Goal: Task Accomplishment & Management: Use online tool/utility

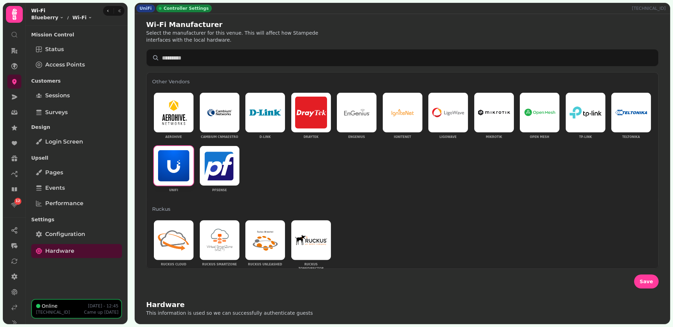
select select "**********"
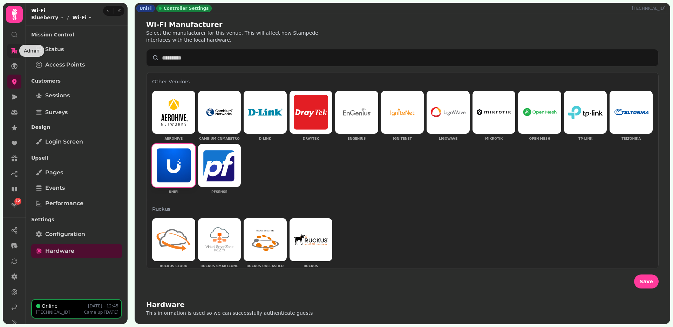
click at [15, 51] on icon at bounding box center [14, 50] width 6 height 5
click at [14, 73] on link at bounding box center [14, 66] width 14 height 14
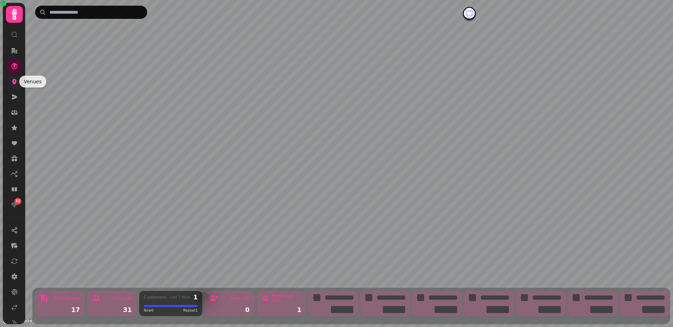
click at [15, 79] on icon at bounding box center [14, 82] width 5 height 6
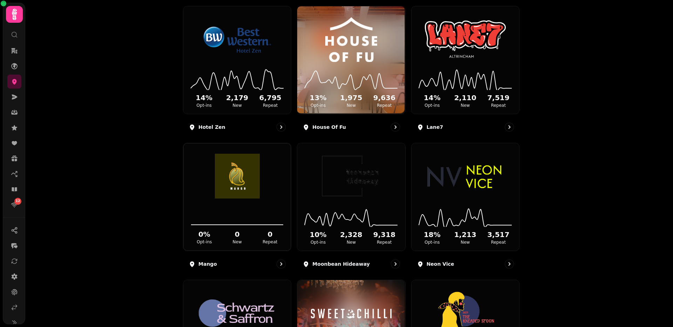
scroll to position [371, 0]
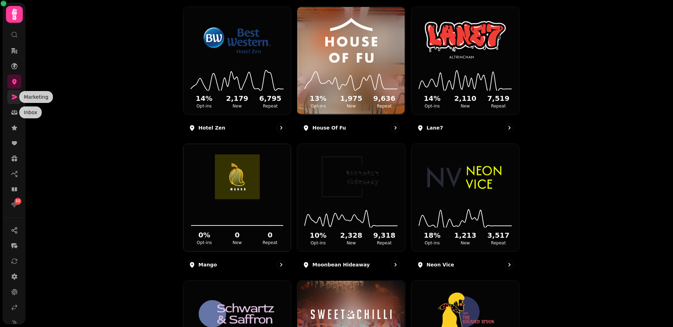
click at [13, 99] on icon at bounding box center [14, 97] width 7 height 7
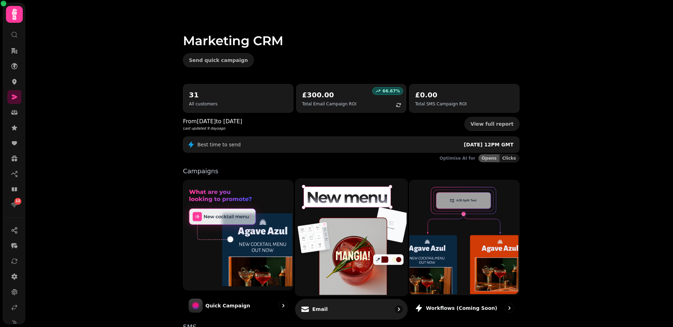
click at [327, 211] on img at bounding box center [350, 236] width 112 height 117
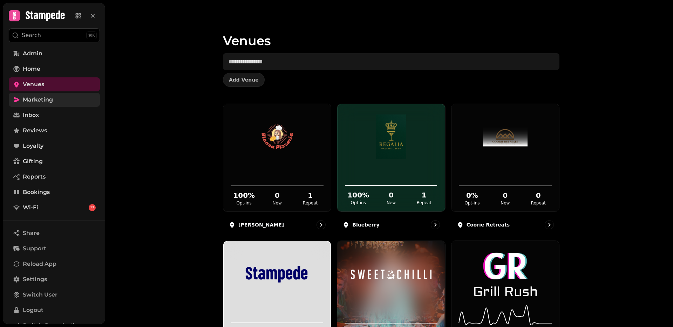
click at [42, 97] on span "Marketing" at bounding box center [38, 100] width 30 height 8
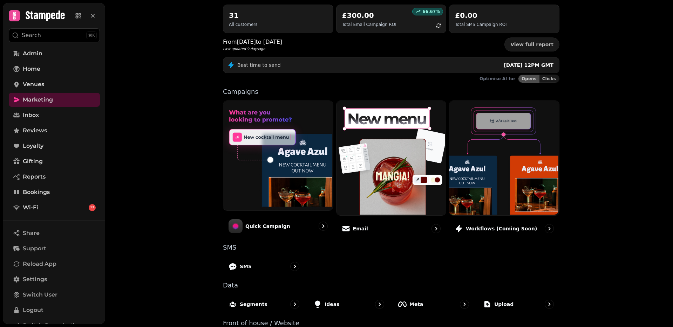
scroll to position [92, 0]
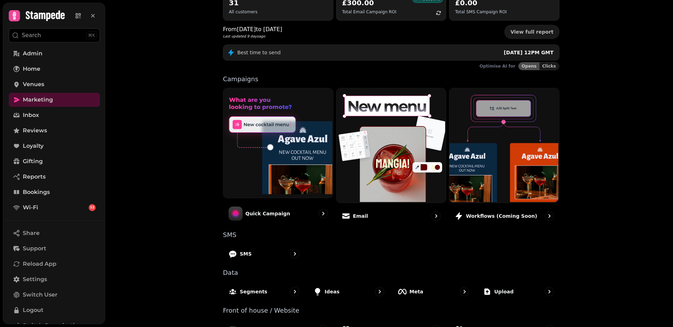
click at [265, 258] on div "SMS" at bounding box center [264, 254] width 82 height 20
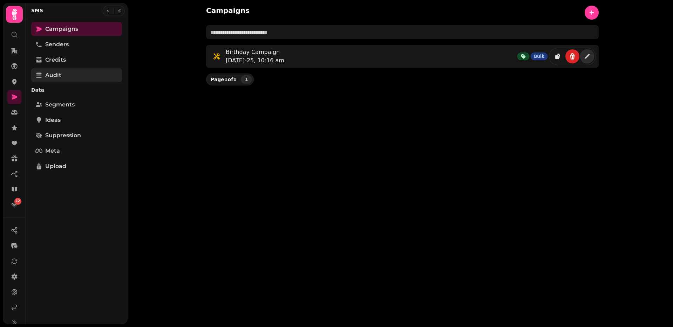
click at [73, 73] on link "Audit" at bounding box center [76, 75] width 91 height 14
select select "**"
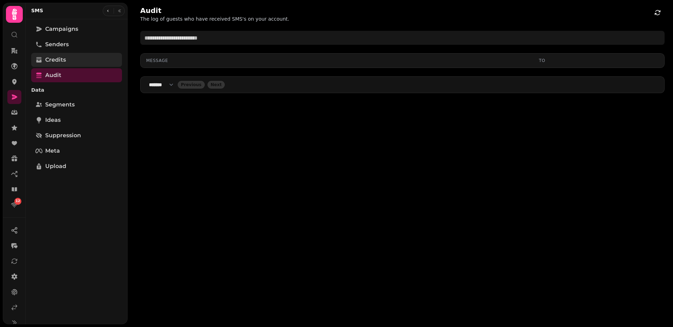
click at [70, 61] on link "Credits" at bounding box center [76, 60] width 91 height 14
select select "**"
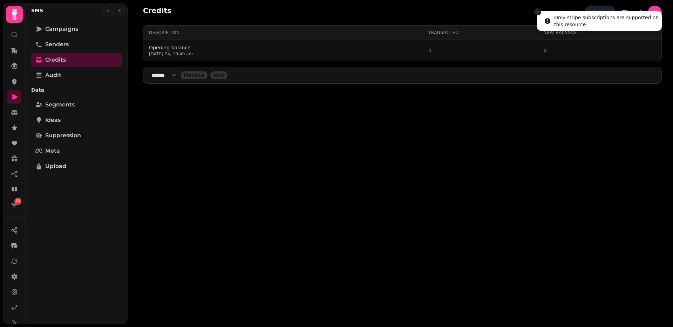
click at [538, 13] on icon "Close toast" at bounding box center [537, 12] width 4 height 4
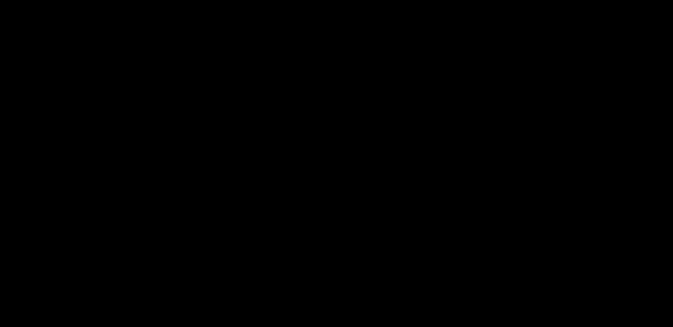
select select "**"
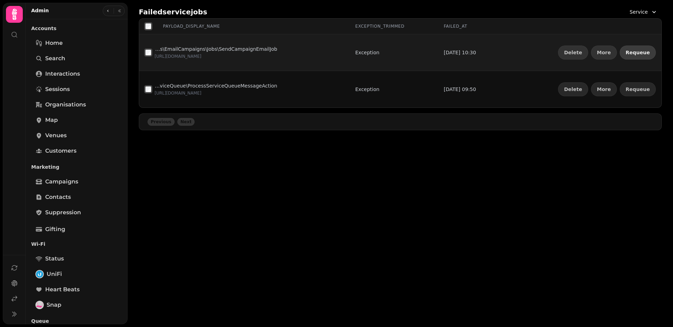
click at [639, 54] on span "Requeue" at bounding box center [637, 52] width 24 height 5
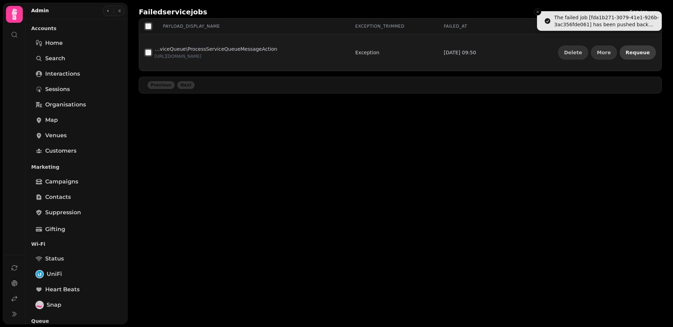
click at [628, 51] on span "Requeue" at bounding box center [637, 52] width 24 height 5
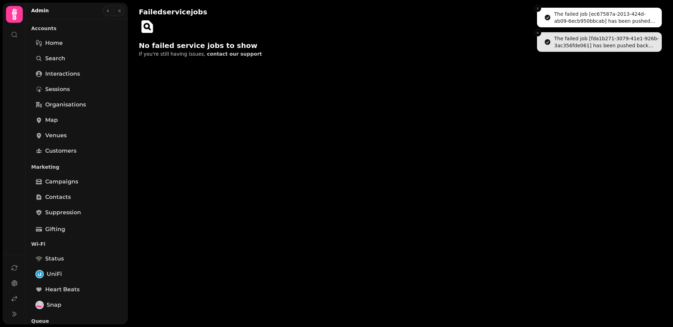
click at [539, 9] on icon "Close toast" at bounding box center [537, 8] width 4 height 4
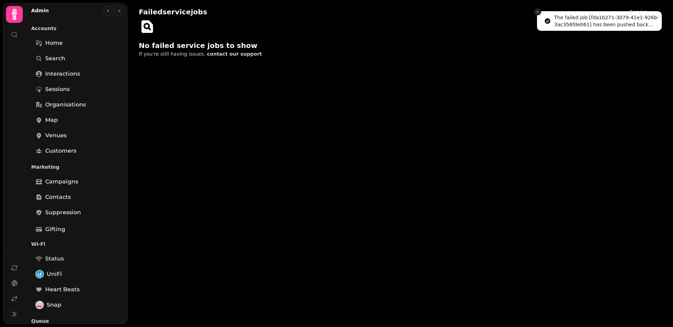
click at [539, 10] on icon "Close toast" at bounding box center [537, 12] width 4 height 4
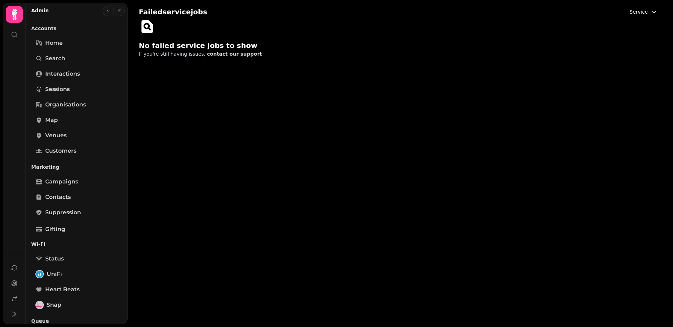
click at [635, 12] on span "Service" at bounding box center [638, 11] width 18 height 7
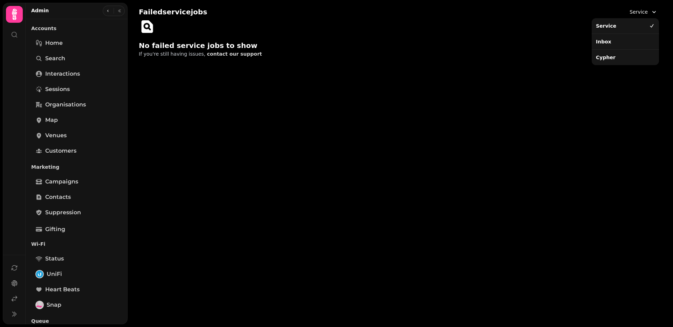
drag, startPoint x: 626, startPoint y: 40, endPoint x: 633, endPoint y: 28, distance: 13.3
click at [627, 37] on div "Inbox" at bounding box center [625, 41] width 64 height 13
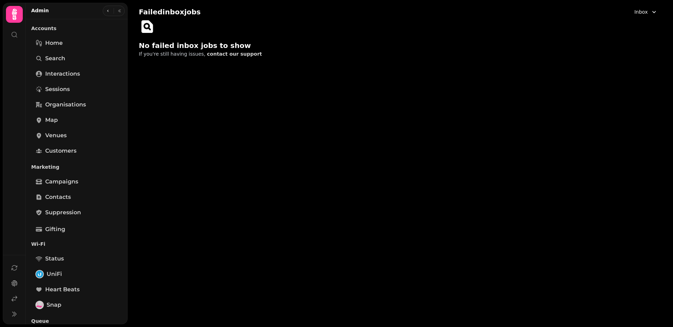
click at [651, 7] on button "Inbox" at bounding box center [646, 12] width 32 height 13
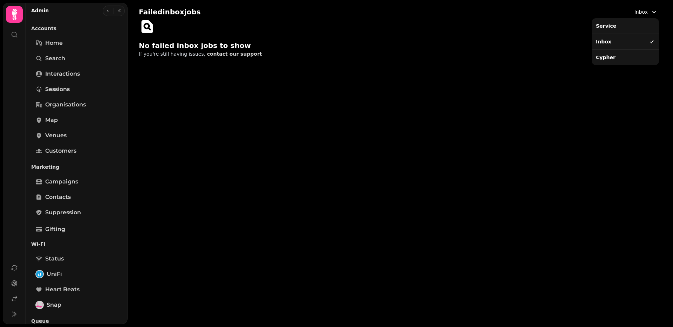
click at [617, 51] on div "Cypher" at bounding box center [624, 57] width 67 height 16
click at [620, 59] on div "Cypher" at bounding box center [625, 57] width 64 height 13
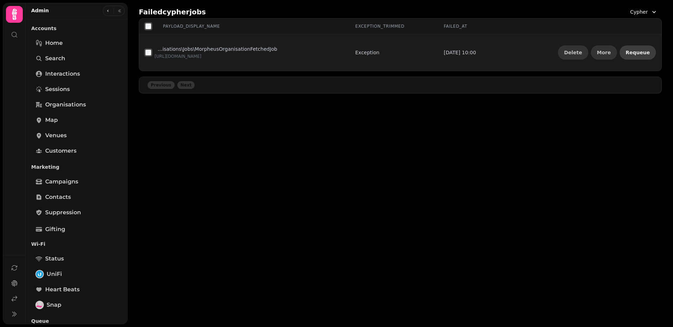
drag, startPoint x: 649, startPoint y: 51, endPoint x: 632, endPoint y: 50, distance: 17.2
click at [648, 51] on button "Requeue" at bounding box center [637, 53] width 36 height 14
